Goal: Find specific page/section: Find specific page/section

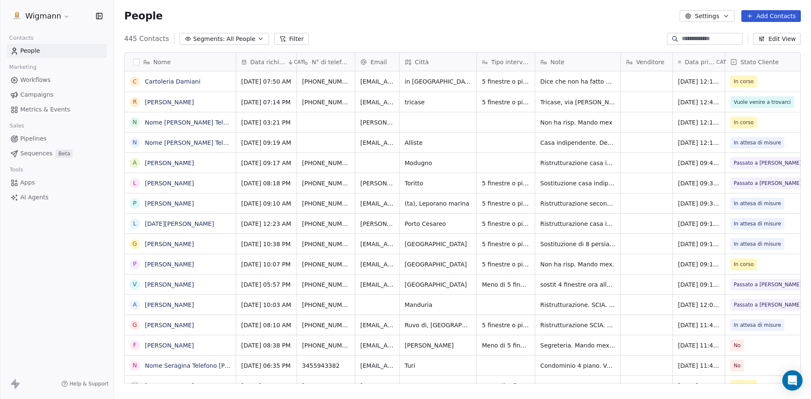
scroll to position [345, 691]
click at [197, 123] on link "Nome [PERSON_NAME] Telefono [PHONE_NUMBER] Città [GEOGRAPHIC_DATA] Email [PERSO…" at bounding box center [503, 122] width 717 height 7
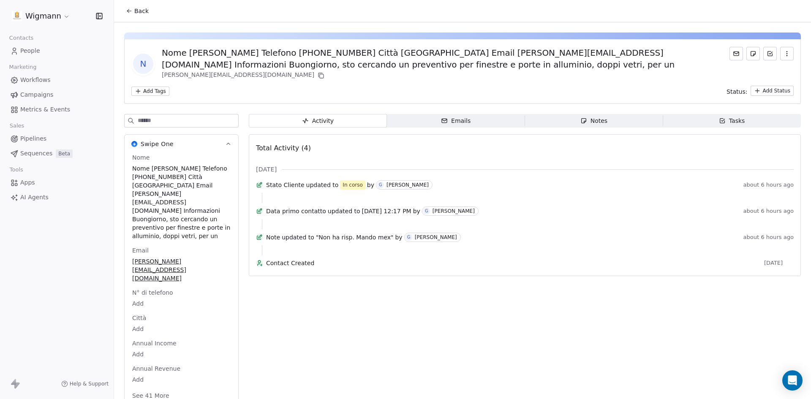
click at [128, 11] on icon at bounding box center [129, 11] width 7 height 7
